Goal: Task Accomplishment & Management: Manage account settings

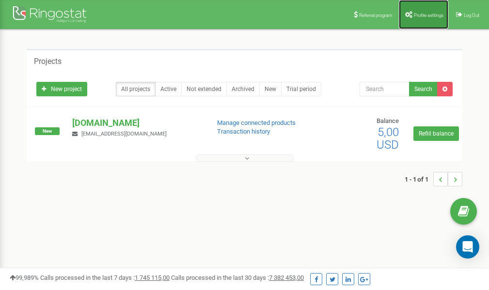
click at [422, 18] on link "Profile settings" at bounding box center [423, 14] width 49 height 29
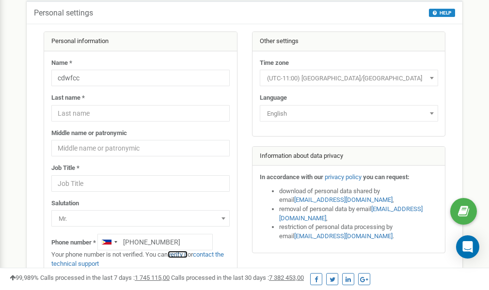
click at [181, 254] on link "verify it" at bounding box center [178, 254] width 20 height 7
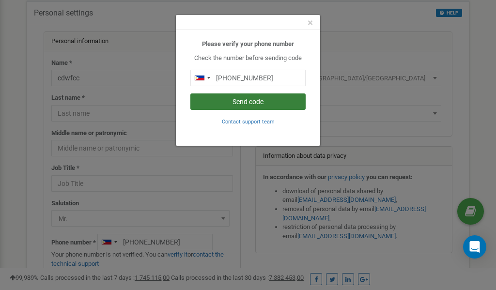
click at [256, 102] on button "Send code" at bounding box center [248, 102] width 115 height 16
